Goal: Information Seeking & Learning: Learn about a topic

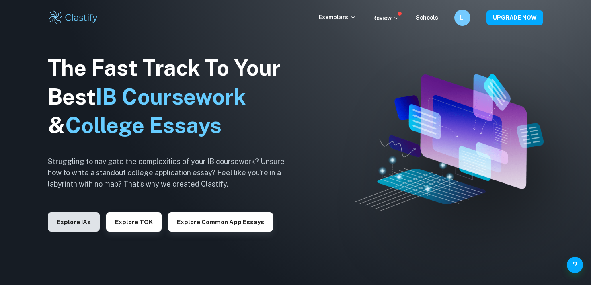
click at [86, 213] on button "Explore IAs" at bounding box center [74, 221] width 52 height 19
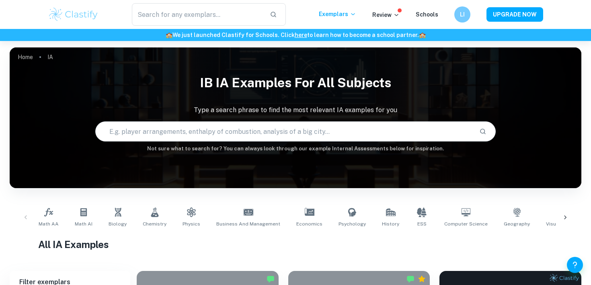
scroll to position [25, 0]
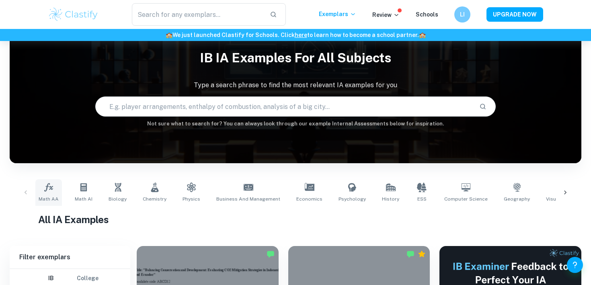
click at [55, 187] on link "Math AA" at bounding box center [48, 192] width 27 height 27
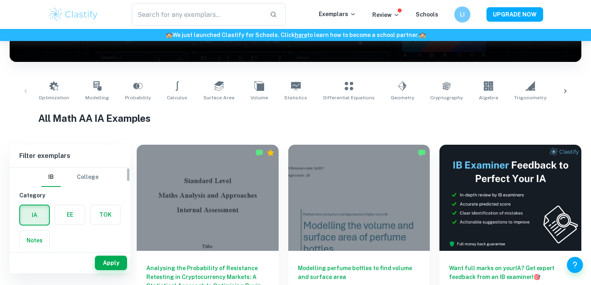
scroll to position [165, 0]
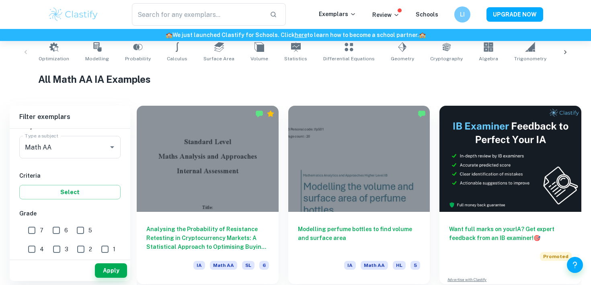
click at [39, 225] on input "7" at bounding box center [32, 230] width 16 height 16
checkbox input "true"
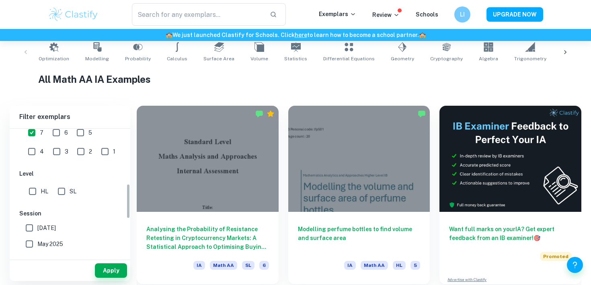
scroll to position [210, 0]
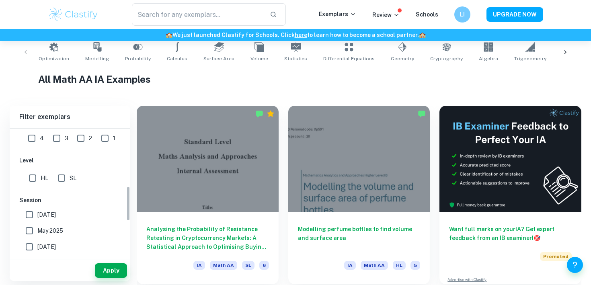
click at [33, 187] on div "IB College Category IA EE TOK Notes Subject Type a subject Math AA Type a subje…" at bounding box center [70, 151] width 121 height 465
click at [35, 177] on input "HL" at bounding box center [33, 178] width 16 height 16
checkbox input "true"
click at [104, 267] on button "Apply" at bounding box center [111, 270] width 32 height 14
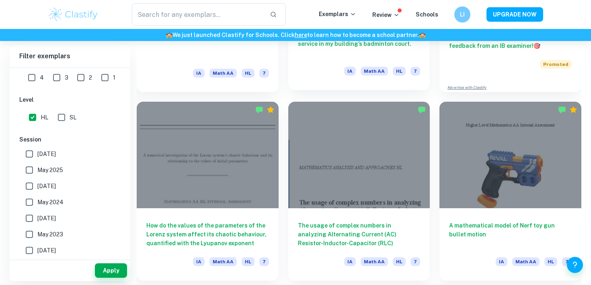
scroll to position [357, 0]
click at [45, 171] on span "May 2025" at bounding box center [50, 170] width 26 height 9
click at [37, 171] on input "May 2025" at bounding box center [29, 170] width 16 height 16
checkbox input "true"
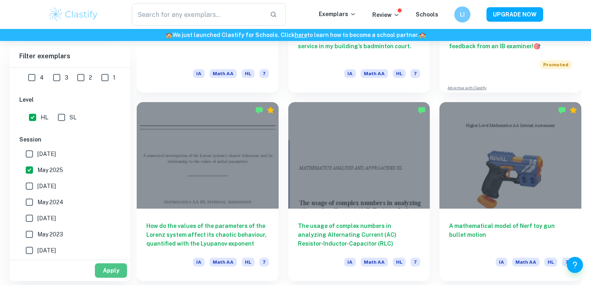
click at [108, 263] on button "Apply" at bounding box center [111, 270] width 32 height 14
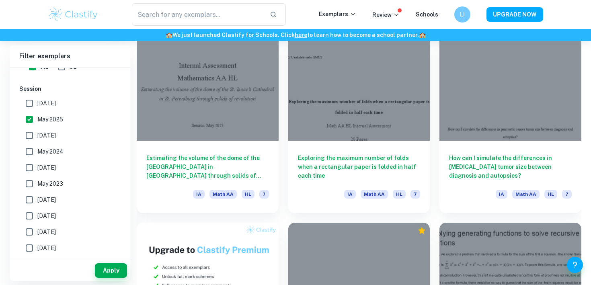
scroll to position [426, 0]
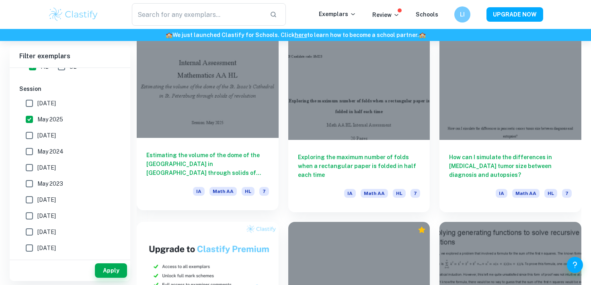
click at [182, 156] on h6 "Estimating the volume of the dome of the St. Isaac’s Cathedral in St. Petersbur…" at bounding box center [207, 164] width 123 height 27
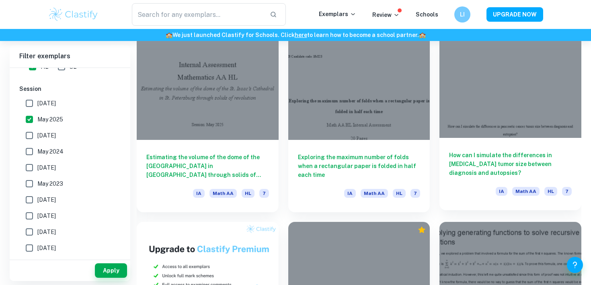
click at [495, 140] on div "How can I simulate the differences in pancreatic cancer tumor size between diag…" at bounding box center [511, 174] width 142 height 72
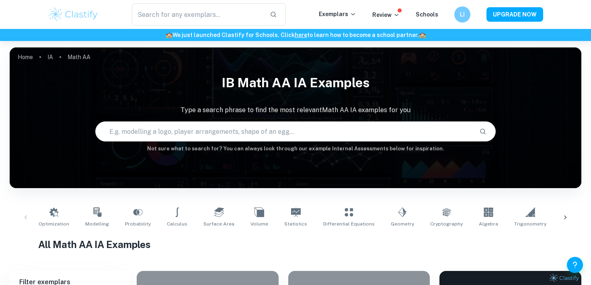
scroll to position [235, 0]
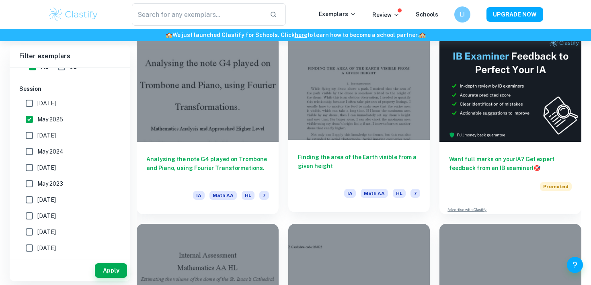
click at [331, 111] on div at bounding box center [359, 87] width 142 height 106
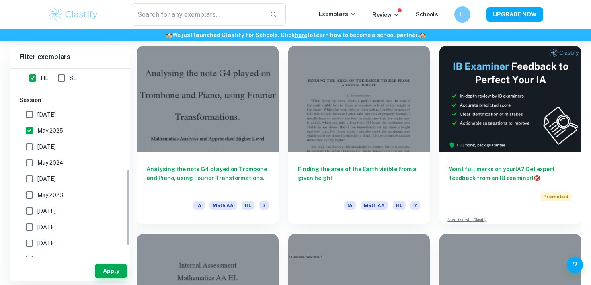
scroll to position [251, 0]
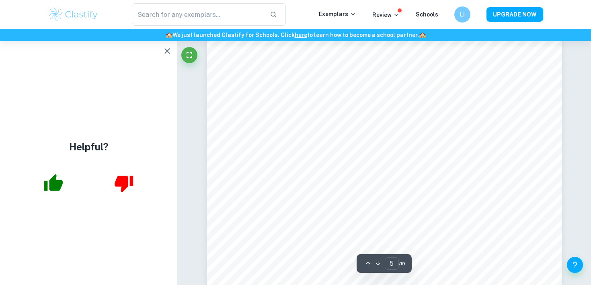
scroll to position [2192, 0]
click at [168, 50] on icon "button" at bounding box center [167, 51] width 10 height 10
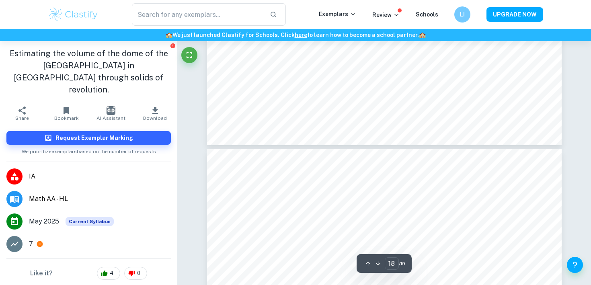
type input "19"
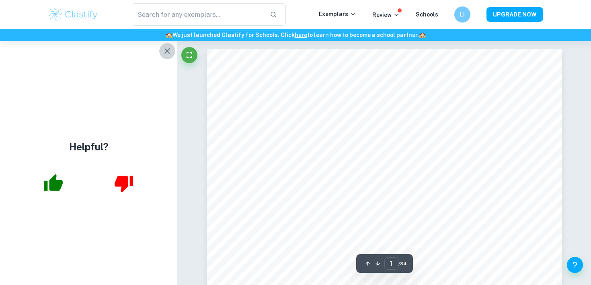
click at [165, 51] on icon "button" at bounding box center [167, 51] width 10 height 10
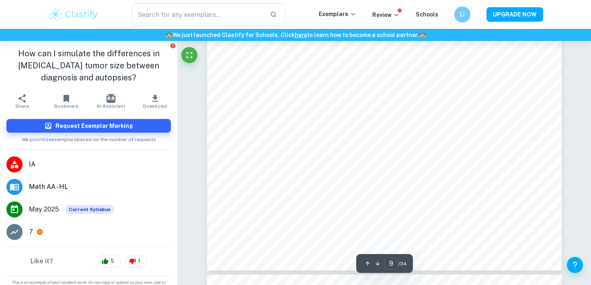
scroll to position [4114, 0]
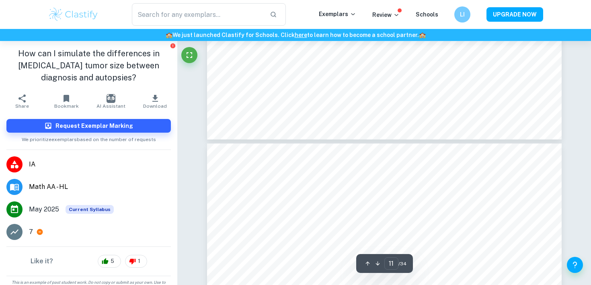
type input "12"
click at [183, 21] on input "text" at bounding box center [197, 14] width 131 height 23
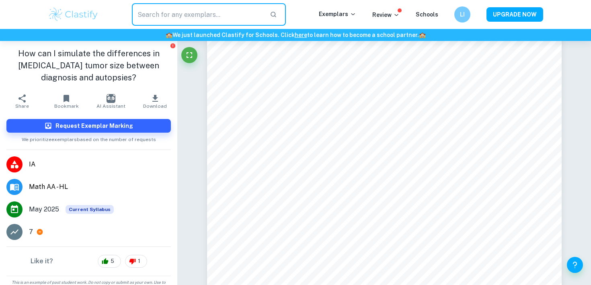
type input "f"
type input "rubix cube"
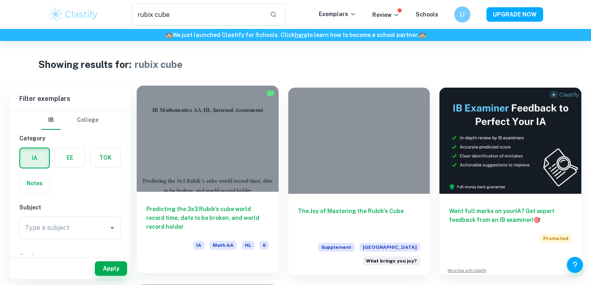
scroll to position [4, 0]
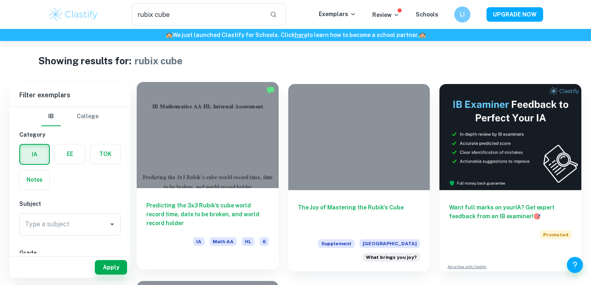
click at [213, 201] on h6 "Predicting the 3x3 Rubik’s cube world record time, date to be broken, and world…" at bounding box center [207, 214] width 123 height 27
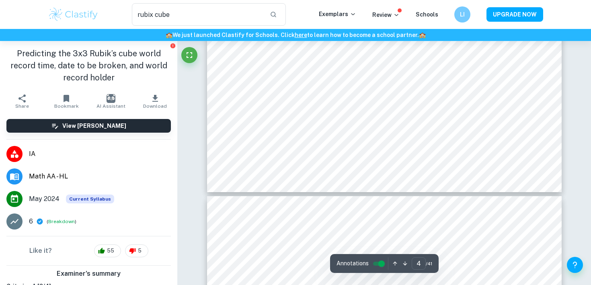
type input "5"
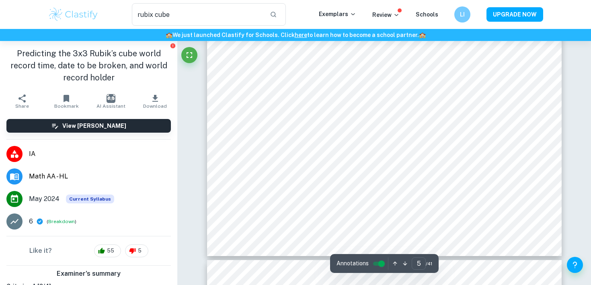
scroll to position [2224, 0]
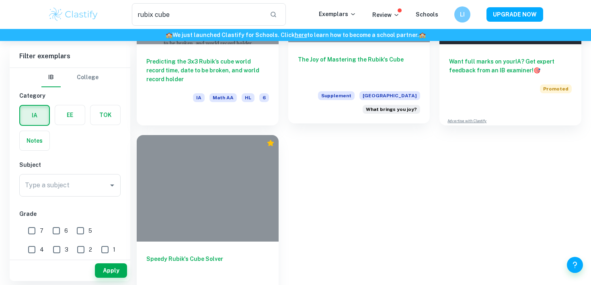
scroll to position [201, 0]
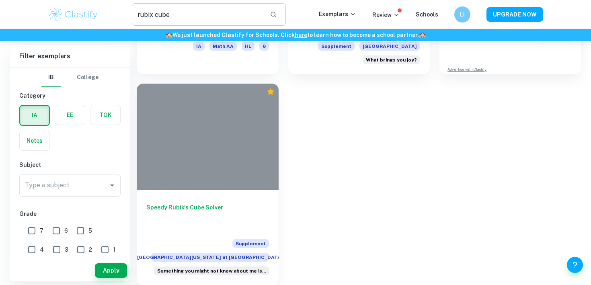
click at [178, 4] on div "rubix cube ​ Exemplars Review Schools LI UPGRADE NOW" at bounding box center [295, 14] width 591 height 29
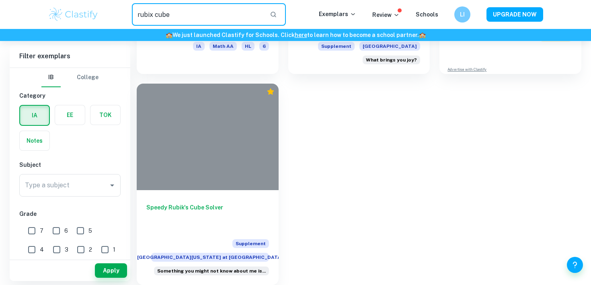
drag, startPoint x: 178, startPoint y: 8, endPoint x: 234, endPoint y: 20, distance: 57.1
click at [234, 20] on input "rubix cube" at bounding box center [197, 14] width 131 height 23
type input "twitter"
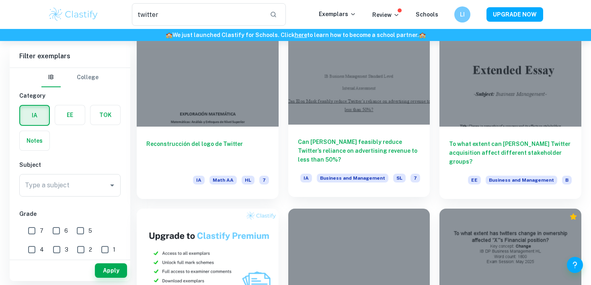
scroll to position [255, 0]
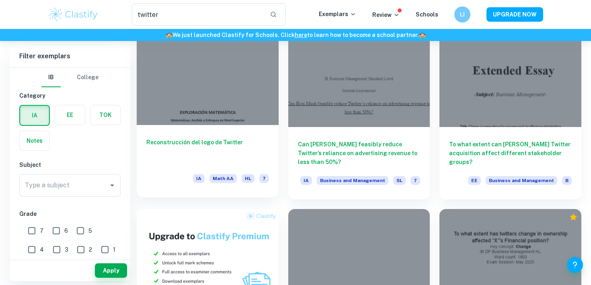
click at [192, 110] on div at bounding box center [208, 71] width 142 height 106
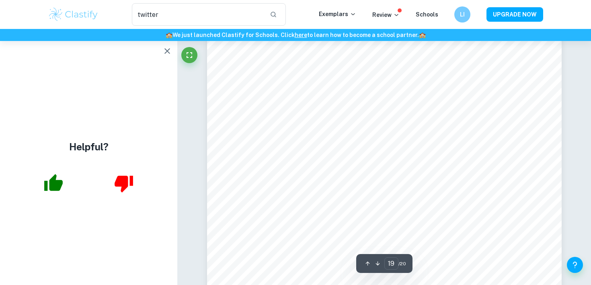
scroll to position [8607, 0]
click at [166, 43] on button "button" at bounding box center [167, 51] width 16 height 16
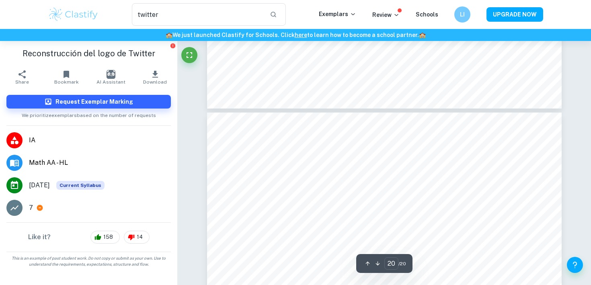
scroll to position [9081, 0]
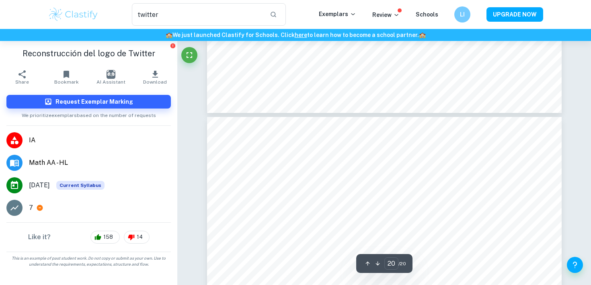
type input "19"
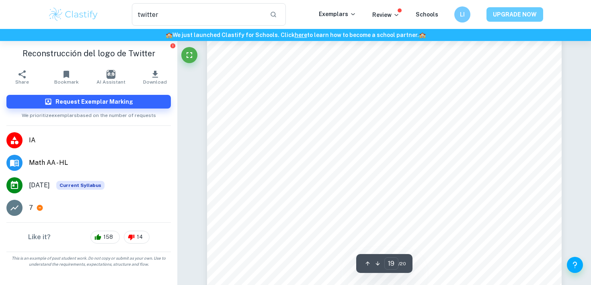
click at [516, 16] on button "UPGRADE NOW" at bounding box center [515, 14] width 57 height 14
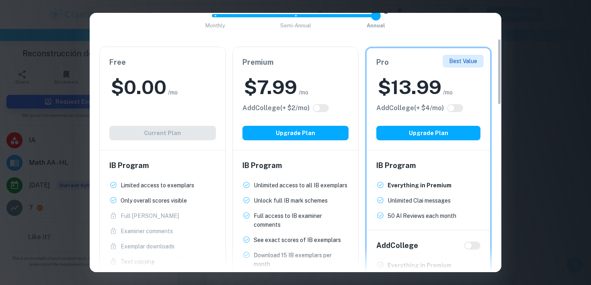
scroll to position [0, 0]
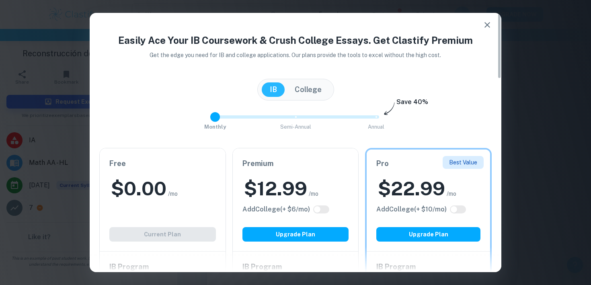
drag, startPoint x: 371, startPoint y: 117, endPoint x: 162, endPoint y: 137, distance: 210.1
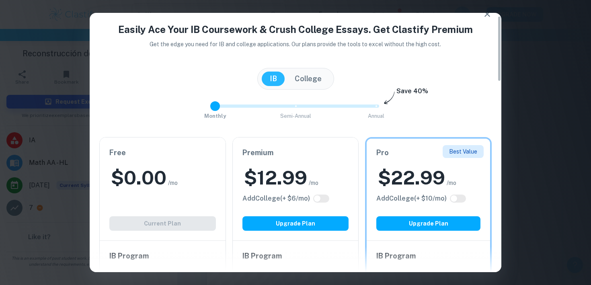
scroll to position [12, 0]
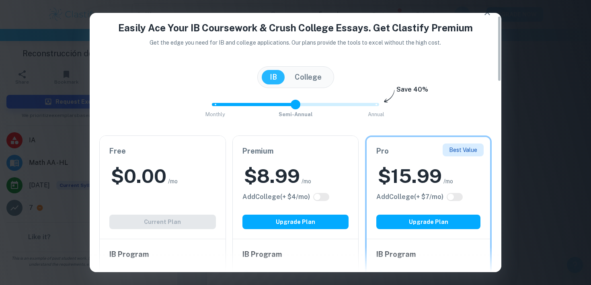
drag, startPoint x: 212, startPoint y: 105, endPoint x: 291, endPoint y: 105, distance: 79.2
click at [291, 105] on span at bounding box center [296, 105] width 10 height 10
drag, startPoint x: 294, startPoint y: 101, endPoint x: 146, endPoint y: 102, distance: 148.0
click at [147, 102] on div "Monthly Semi-Annual Annual Save 40%" at bounding box center [295, 109] width 392 height 22
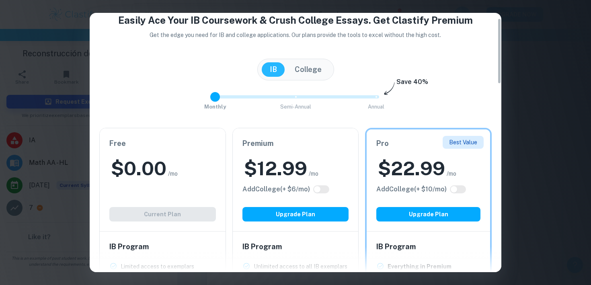
scroll to position [21, 0]
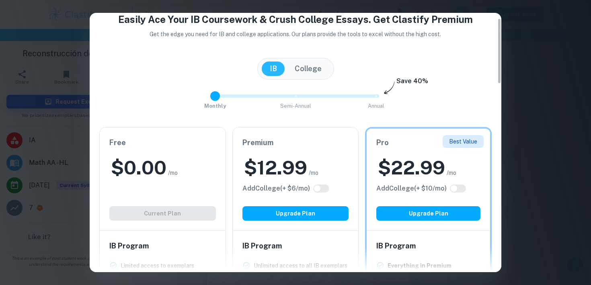
type input "2"
drag, startPoint x: 213, startPoint y: 96, endPoint x: 447, endPoint y: 116, distance: 234.9
click at [447, 116] on div "Easily Ace Your IB Coursework & Crush College Essays. Get Clastify Premium Get …" at bounding box center [296, 272] width 412 height 521
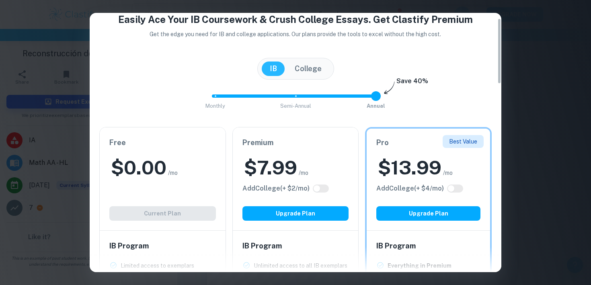
click at [304, 59] on div "[GEOGRAPHIC_DATA]" at bounding box center [295, 69] width 77 height 22
click at [305, 69] on button "College" at bounding box center [308, 69] width 43 height 14
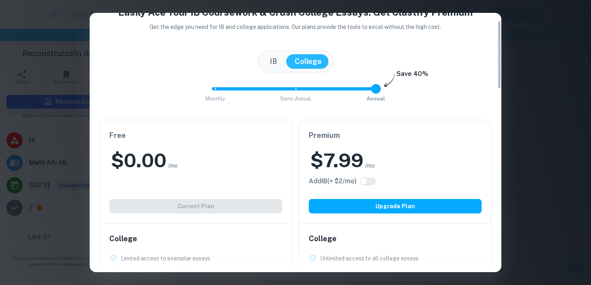
scroll to position [29, 0]
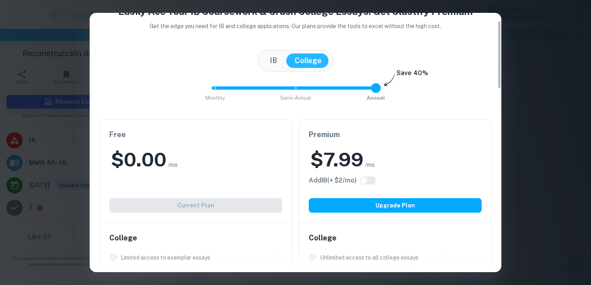
click at [278, 61] on button "IB" at bounding box center [273, 60] width 23 height 14
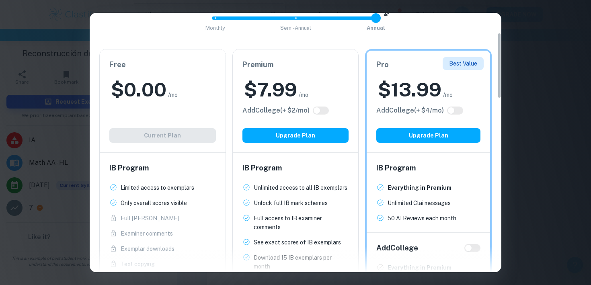
scroll to position [78, 0]
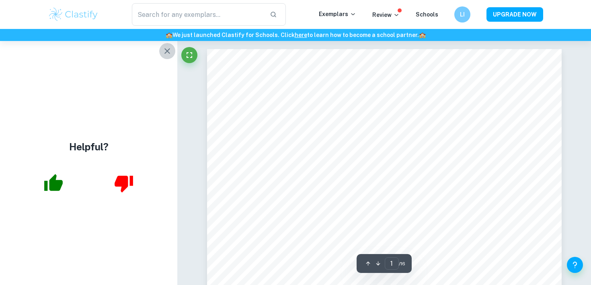
click at [168, 50] on icon "button" at bounding box center [167, 51] width 6 height 6
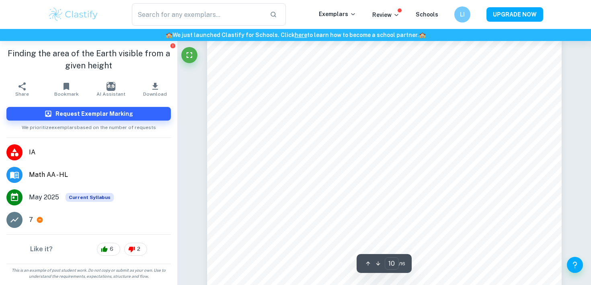
scroll to position [4378, 0]
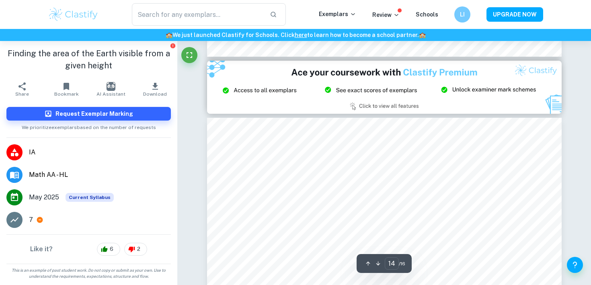
type input "15"
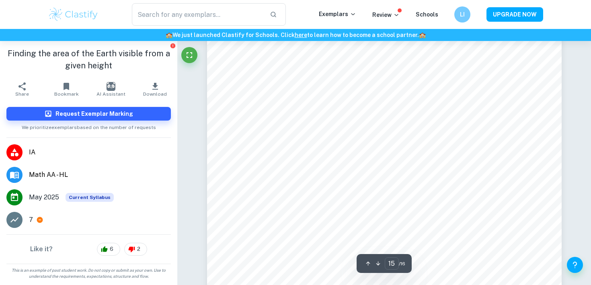
scroll to position [6874, 0]
